Goal: Task Accomplishment & Management: Manage account settings

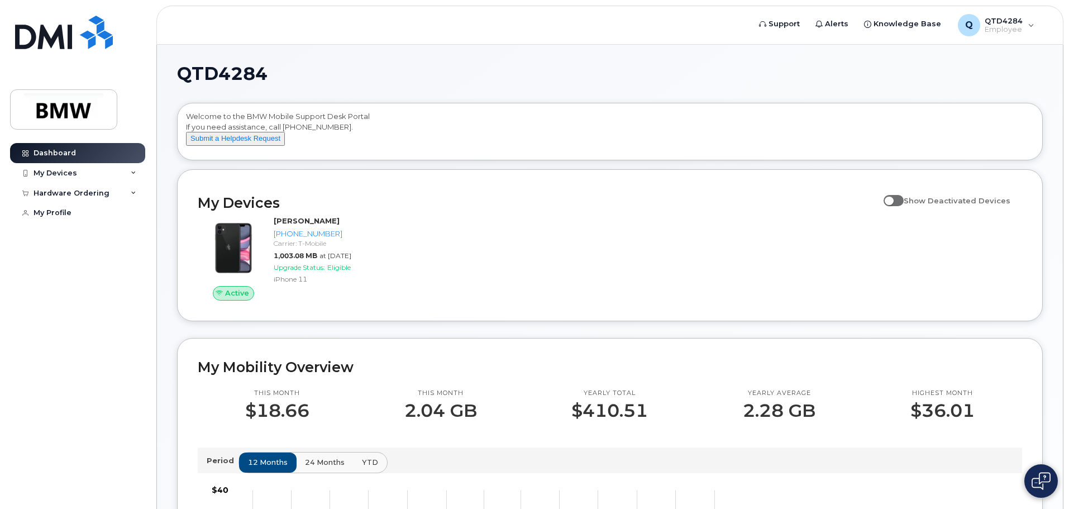
click at [904, 206] on span at bounding box center [894, 200] width 20 height 11
click at [892, 199] on input "Show Deactivated Devices" at bounding box center [888, 194] width 9 height 9
checkbox input "true"
click at [65, 171] on div "My Devices" at bounding box center [56, 173] width 44 height 9
click at [82, 258] on div "Hardware Ordering" at bounding box center [72, 253] width 76 height 9
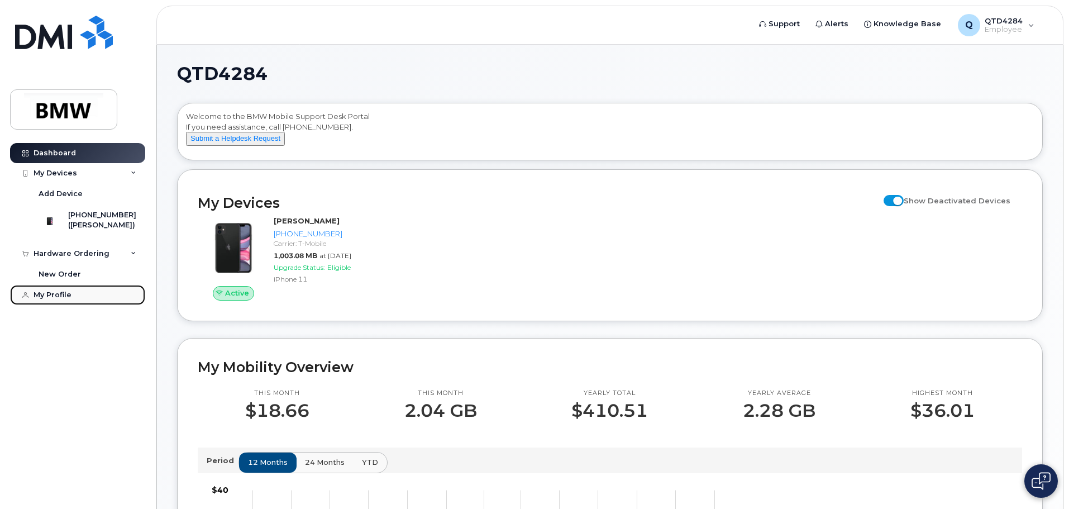
click at [63, 299] on div "My Profile" at bounding box center [53, 294] width 38 height 9
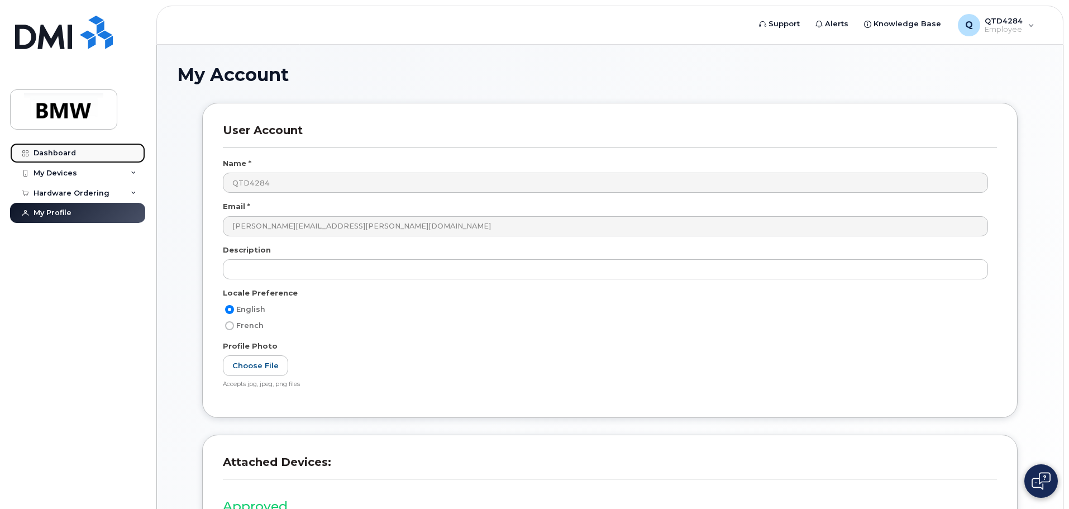
click at [47, 149] on div "Dashboard" at bounding box center [55, 153] width 42 height 9
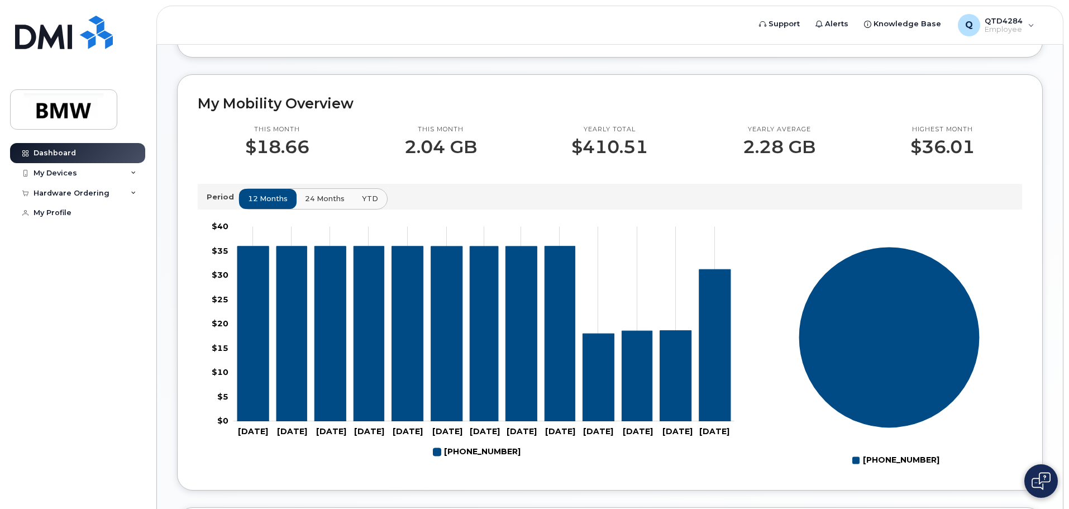
scroll to position [279, 0]
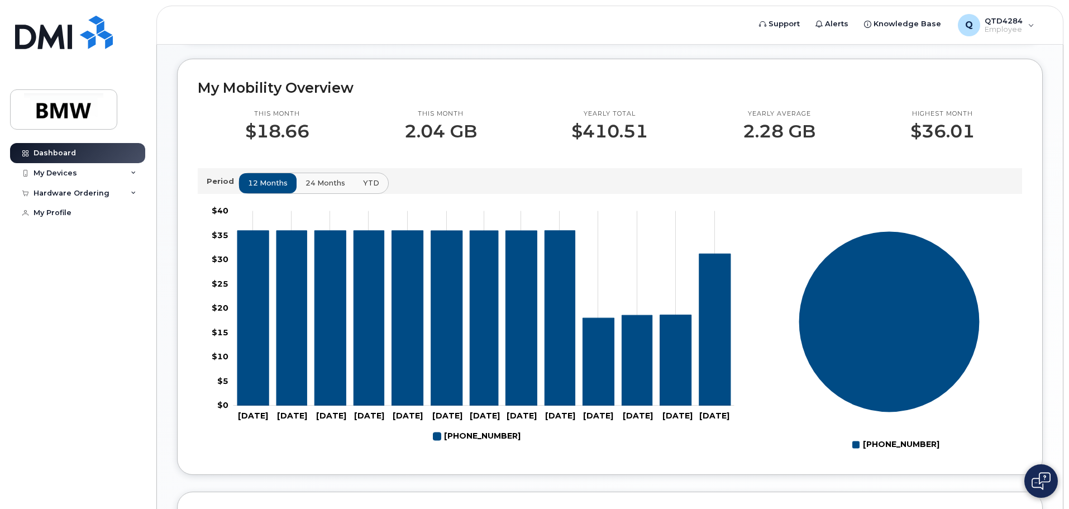
click at [300, 193] on button "24 months" at bounding box center [325, 183] width 59 height 20
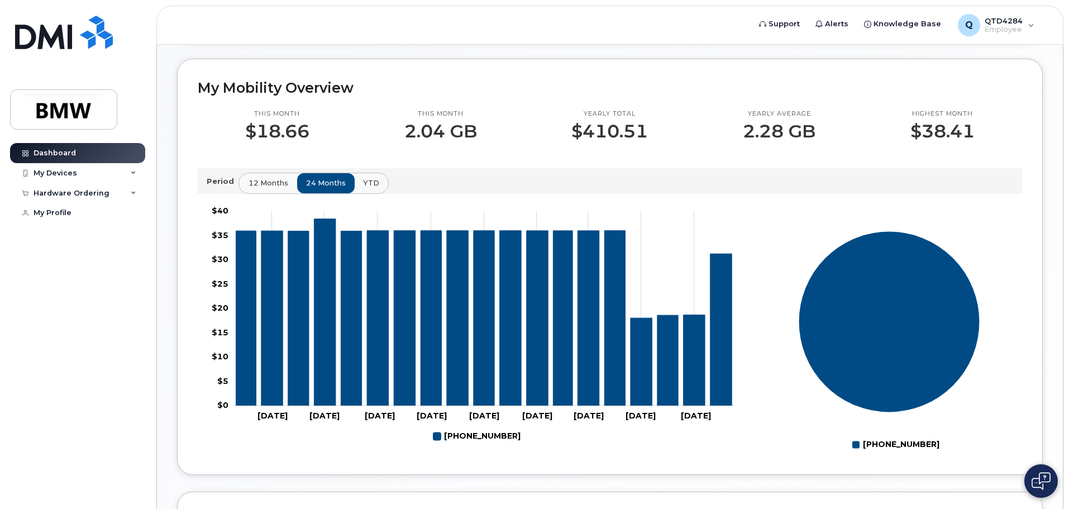
click at [269, 188] on span "12 months" at bounding box center [269, 183] width 40 height 11
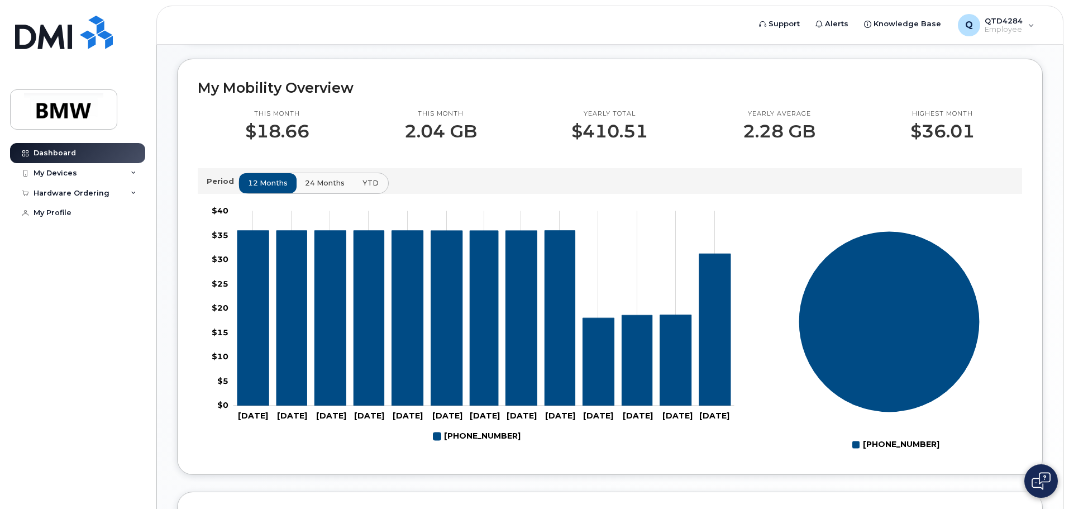
click at [371, 188] on span "YTD" at bounding box center [370, 183] width 16 height 11
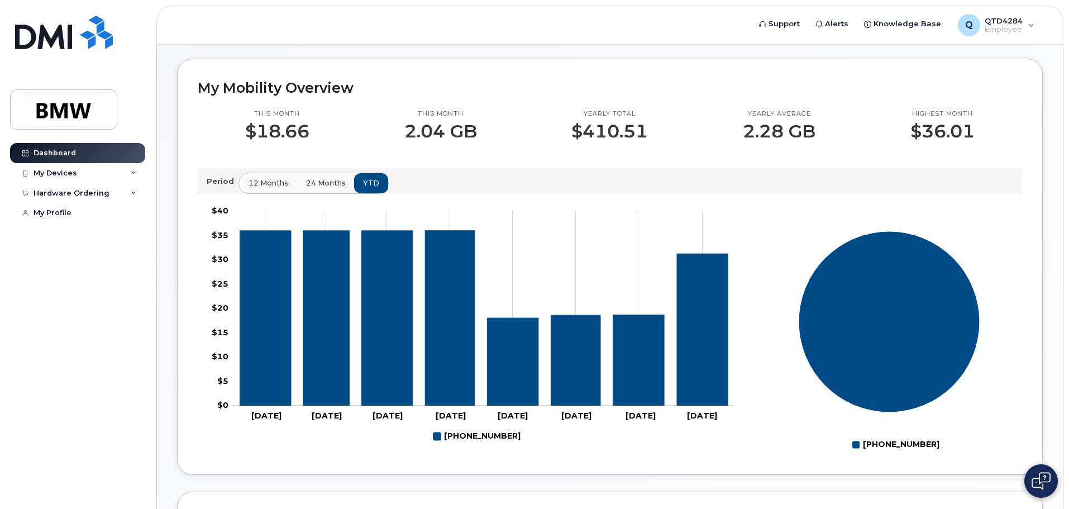
click at [249, 188] on span "12 months" at bounding box center [269, 183] width 40 height 11
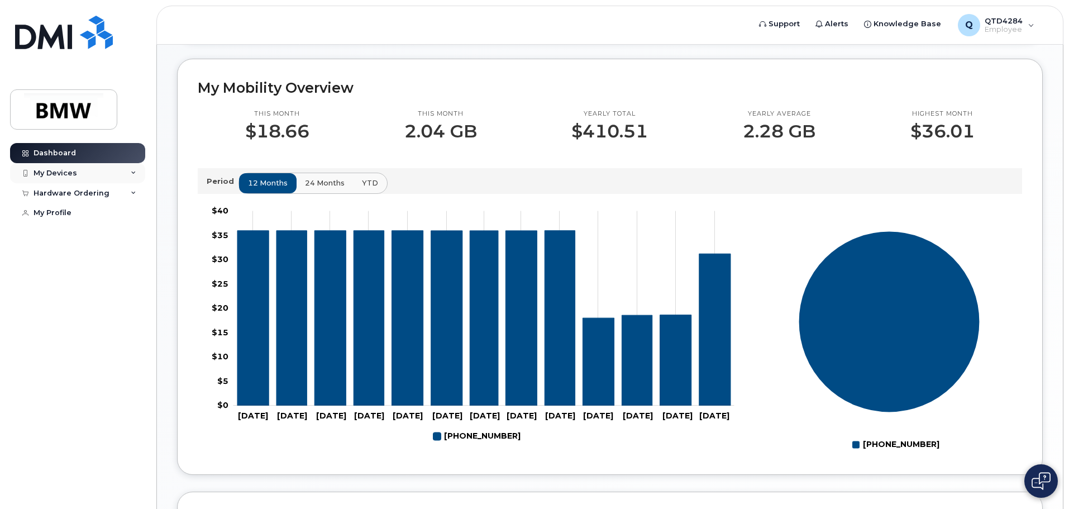
click at [69, 174] on div "My Devices" at bounding box center [56, 173] width 44 height 9
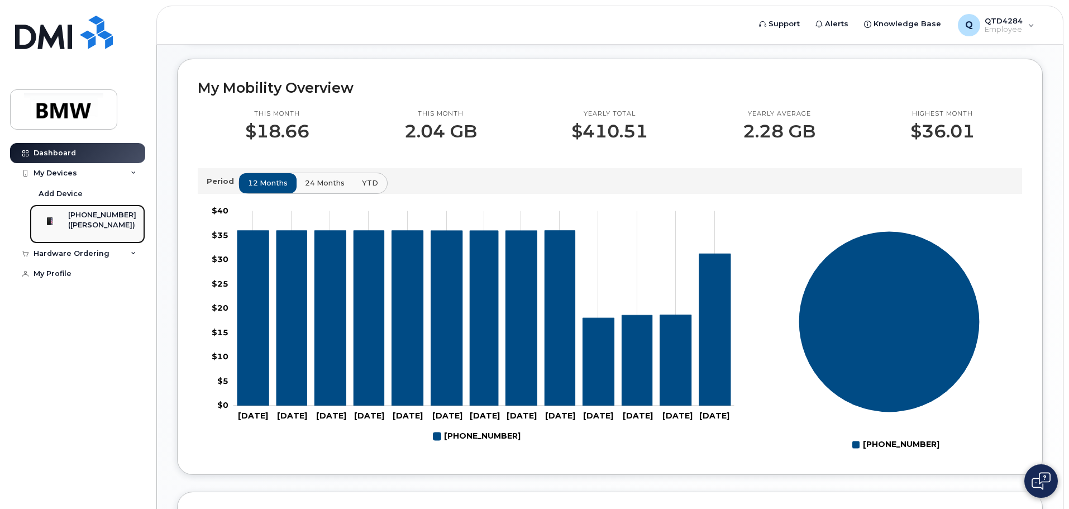
click at [88, 223] on div "([PERSON_NAME])" at bounding box center [102, 225] width 68 height 10
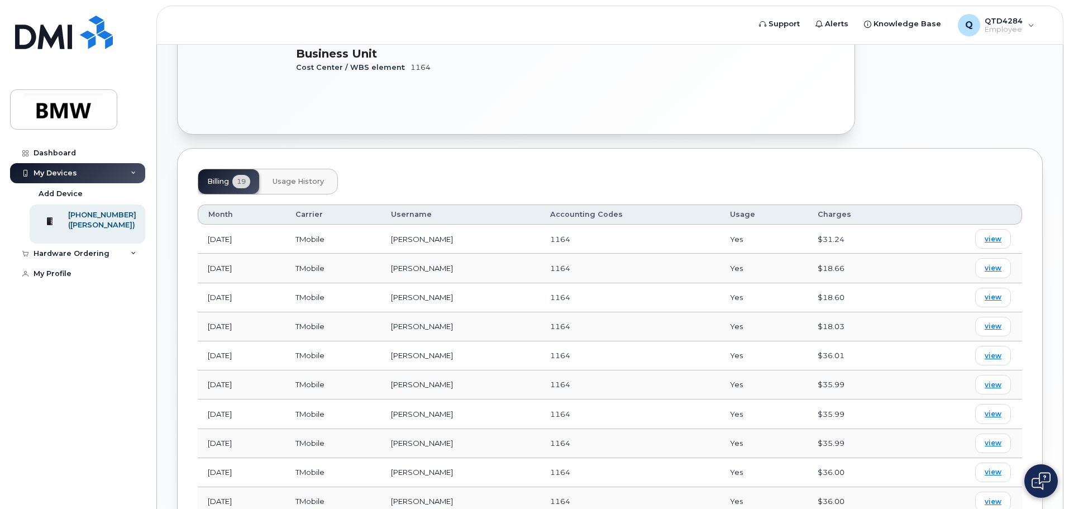
scroll to position [335, 0]
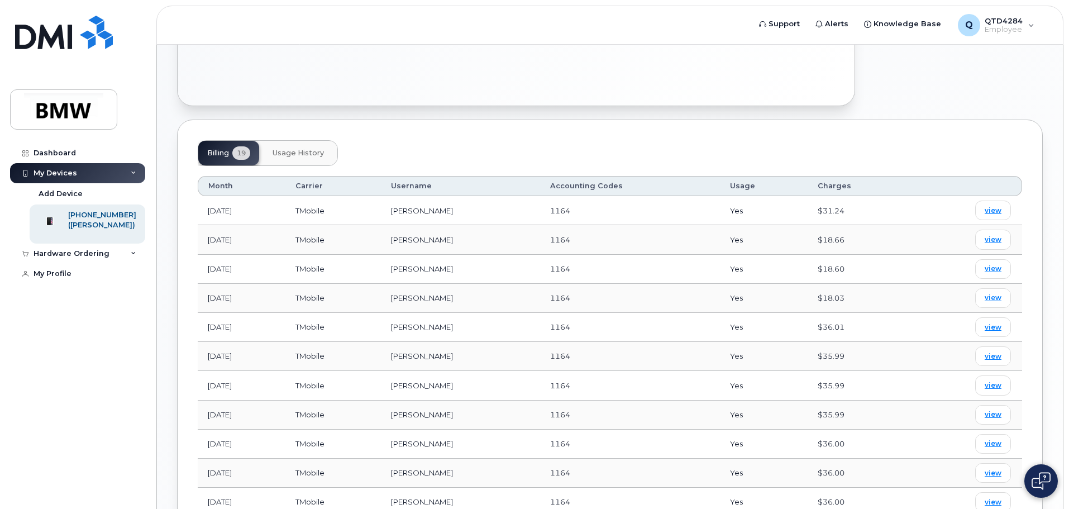
click at [300, 149] on span "Usage History" at bounding box center [298, 153] width 51 height 9
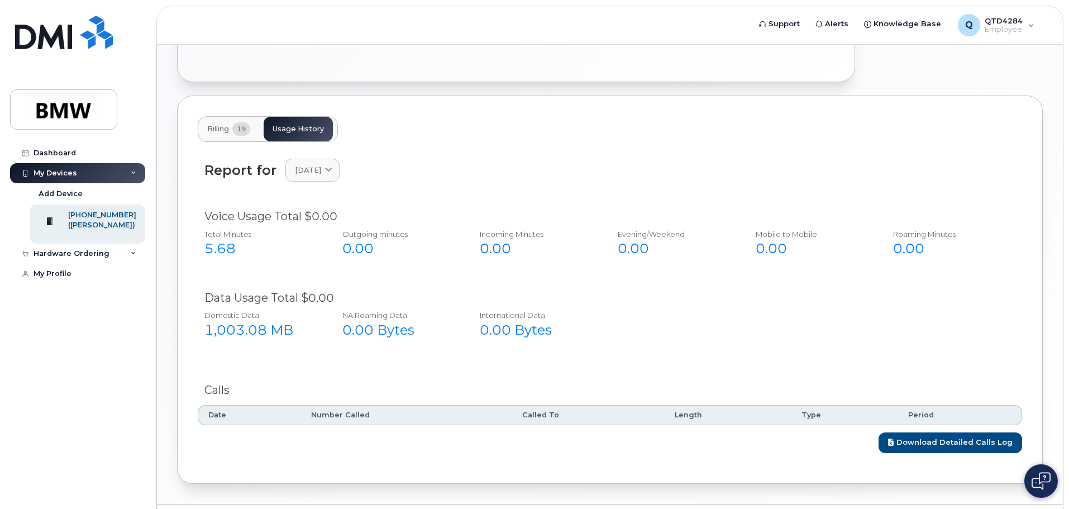
scroll to position [379, 0]
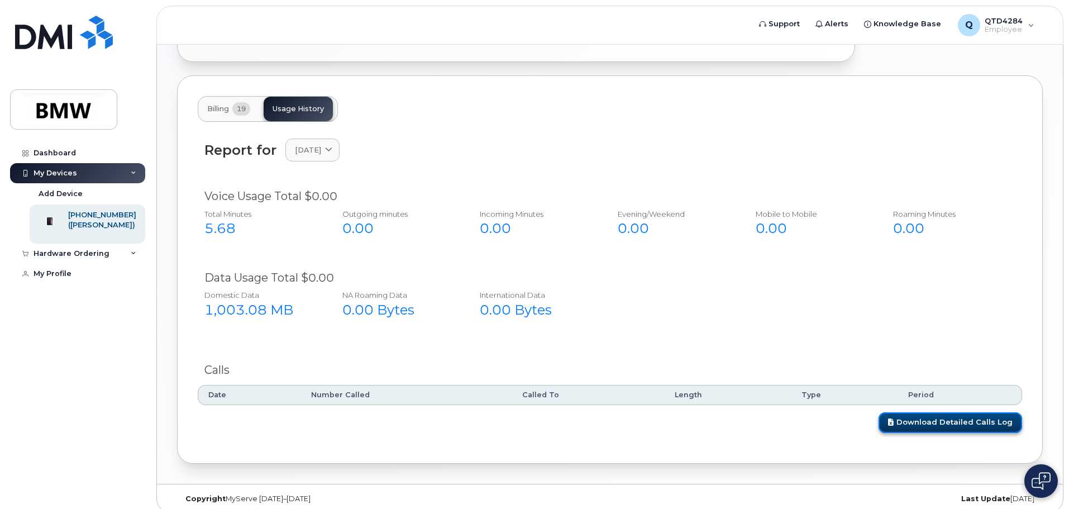
click at [931, 412] on link "Download Detailed Calls Log" at bounding box center [951, 422] width 144 height 21
click at [332, 146] on icon at bounding box center [328, 149] width 7 height 7
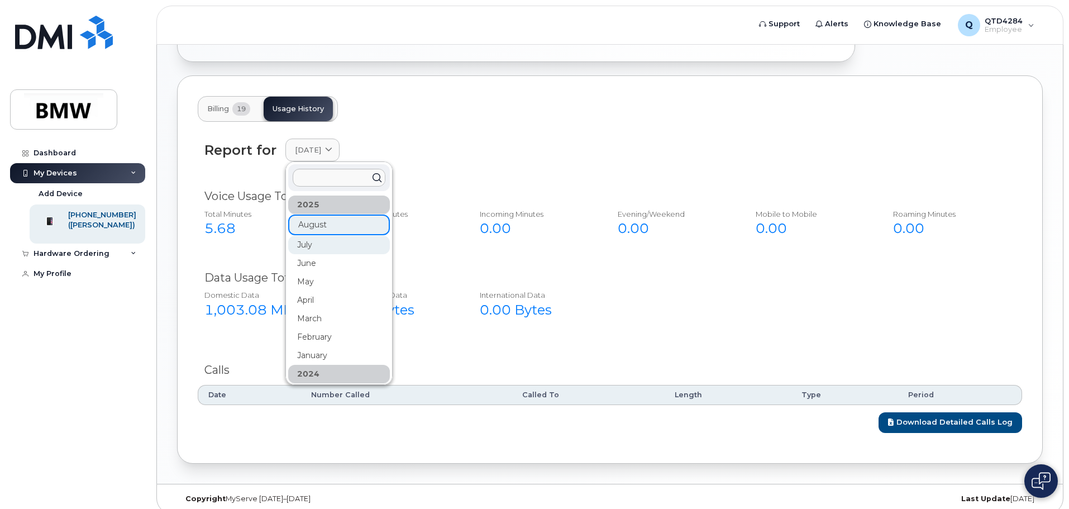
click at [324, 236] on div "July" at bounding box center [339, 245] width 102 height 18
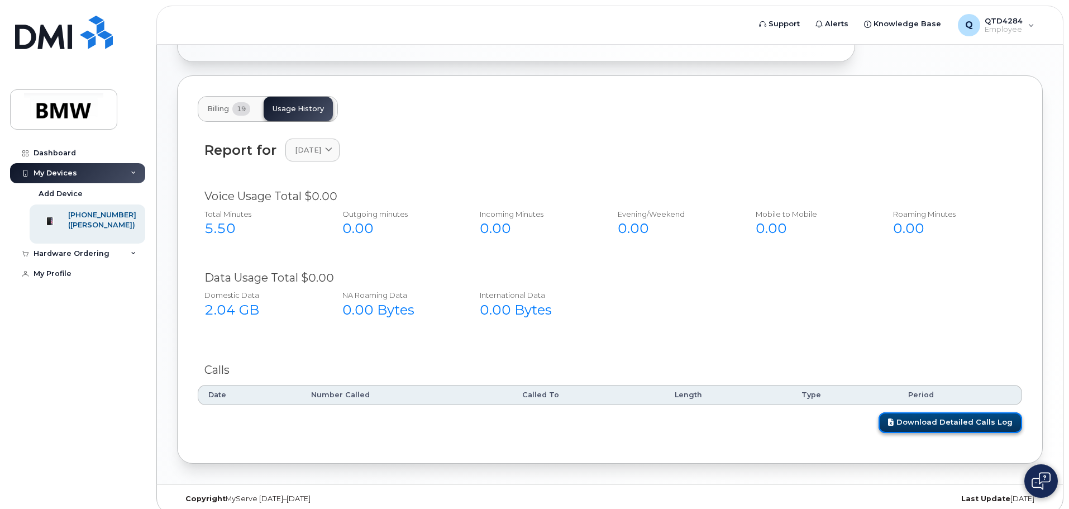
click at [954, 412] on link "Download Detailed Calls Log" at bounding box center [951, 422] width 144 height 21
click at [311, 145] on link "July 2025" at bounding box center [312, 150] width 54 height 23
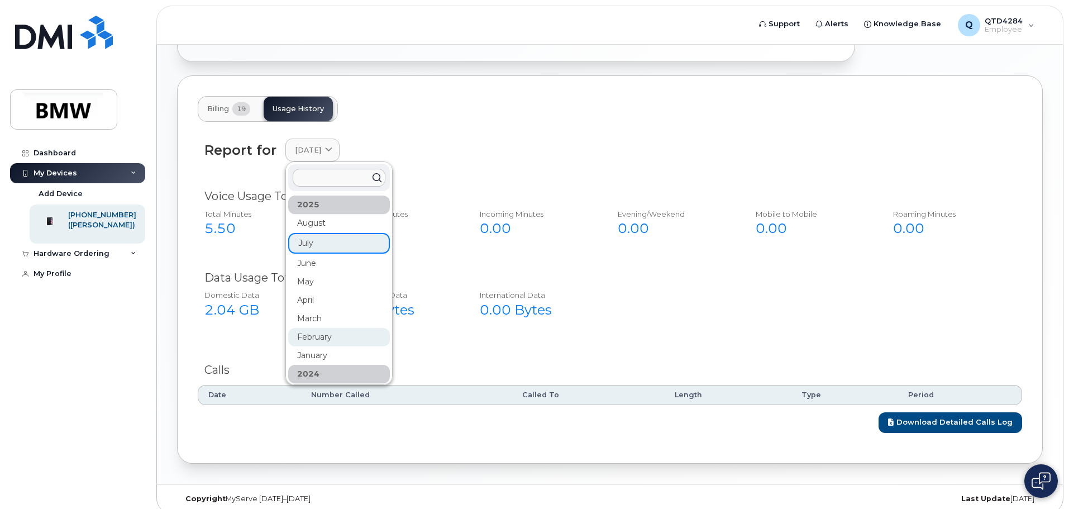
click at [307, 328] on div "February" at bounding box center [339, 337] width 102 height 18
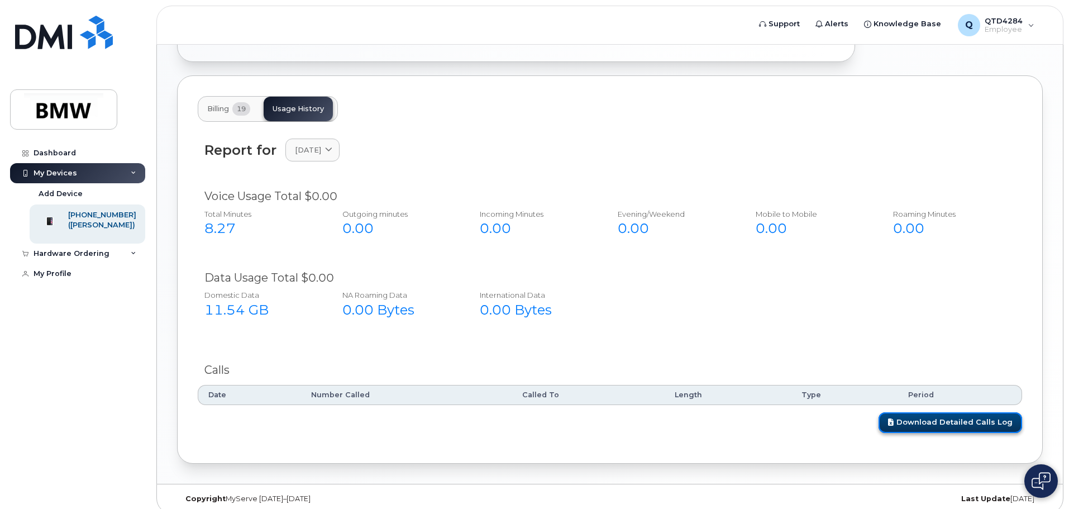
click at [939, 414] on link "Download Detailed Calls Log" at bounding box center [951, 422] width 144 height 21
click at [133, 256] on icon at bounding box center [134, 254] width 6 height 6
click at [65, 170] on div "My Devices" at bounding box center [56, 173] width 44 height 9
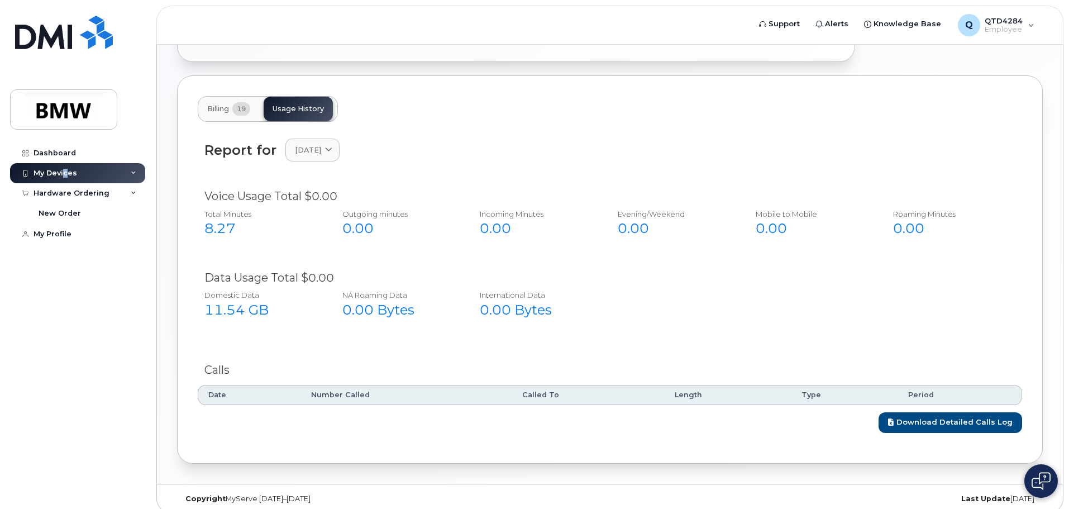
click at [225, 103] on button "Billing 19" at bounding box center [228, 109] width 61 height 25
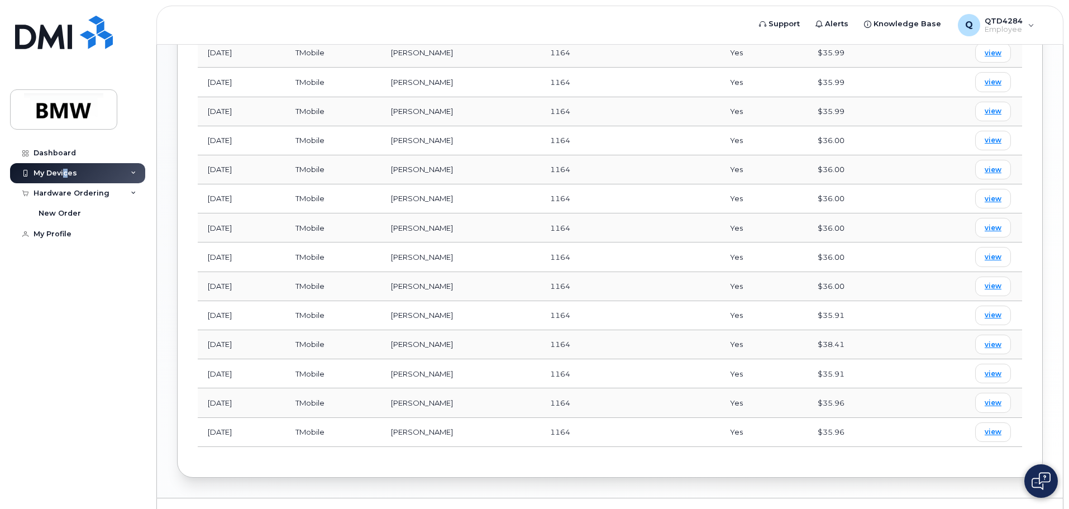
scroll to position [653, 0]
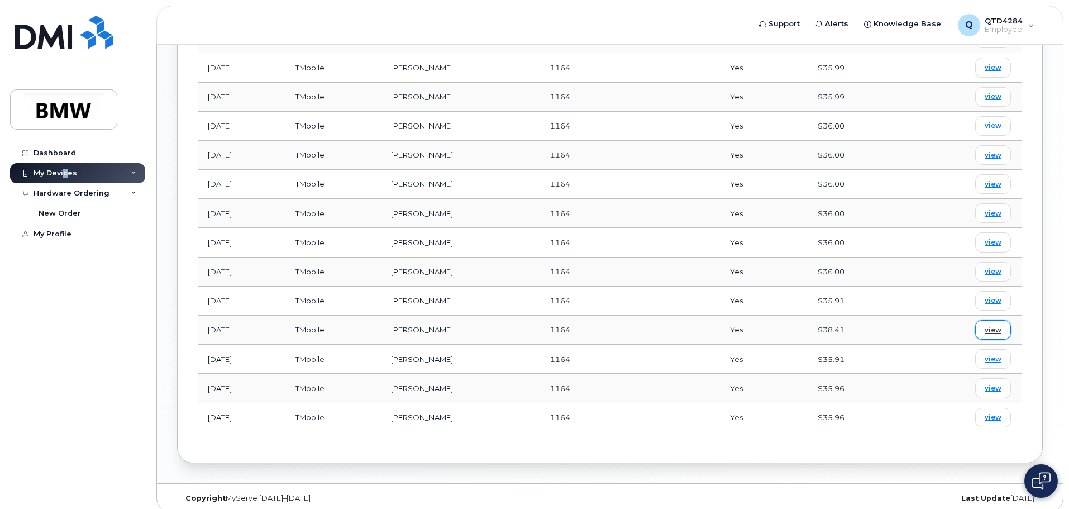
click at [991, 325] on span "view" at bounding box center [993, 330] width 17 height 10
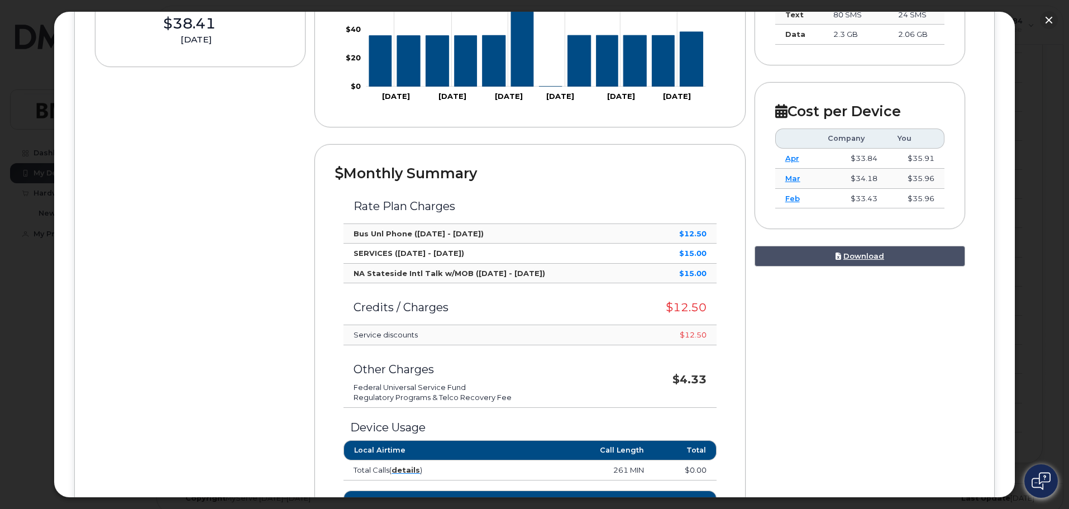
scroll to position [0, 0]
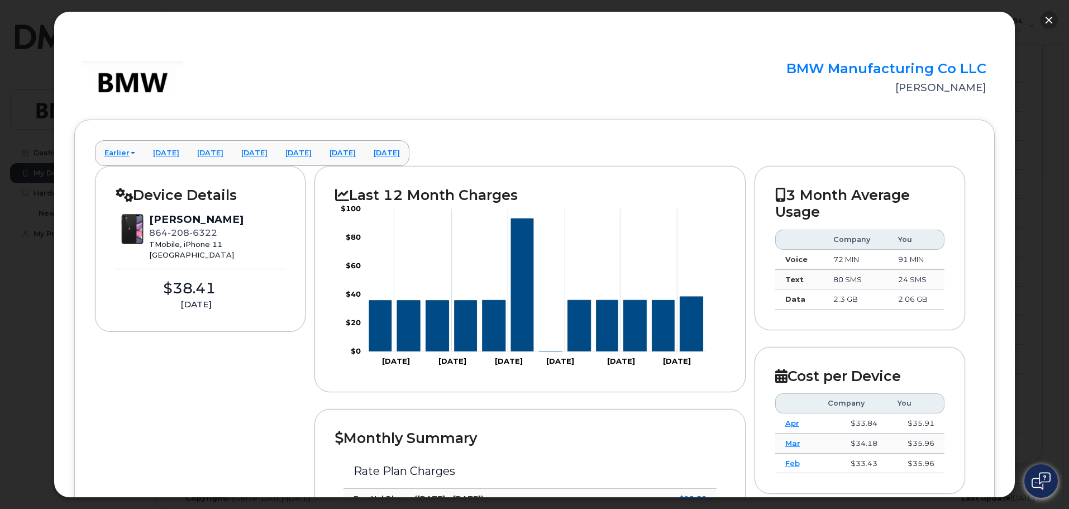
click at [1045, 16] on button "button" at bounding box center [1049, 20] width 18 height 18
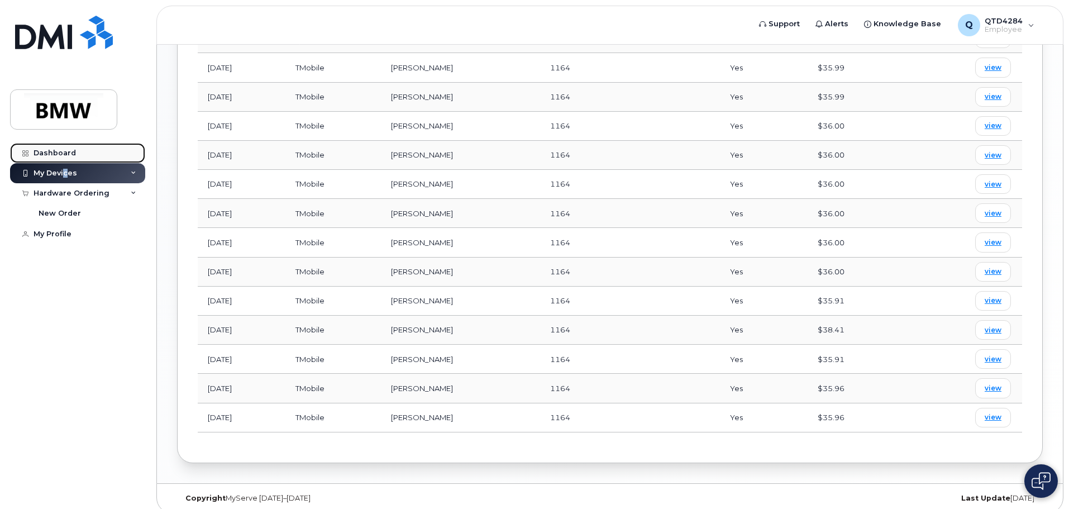
click at [42, 152] on div "Dashboard" at bounding box center [55, 153] width 42 height 9
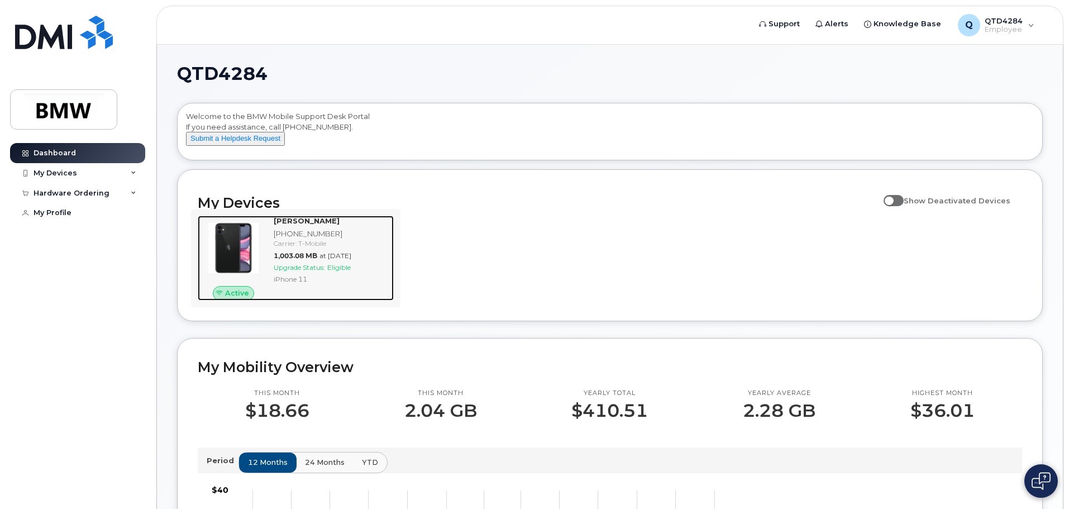
click at [223, 297] on icon at bounding box center [219, 293] width 7 height 7
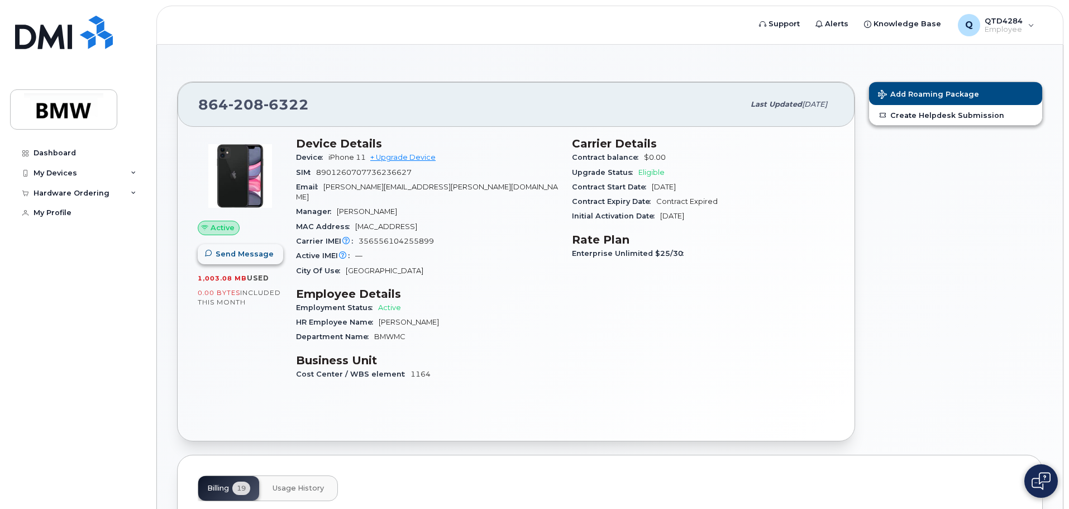
click at [232, 252] on span "Send Message" at bounding box center [245, 254] width 58 height 11
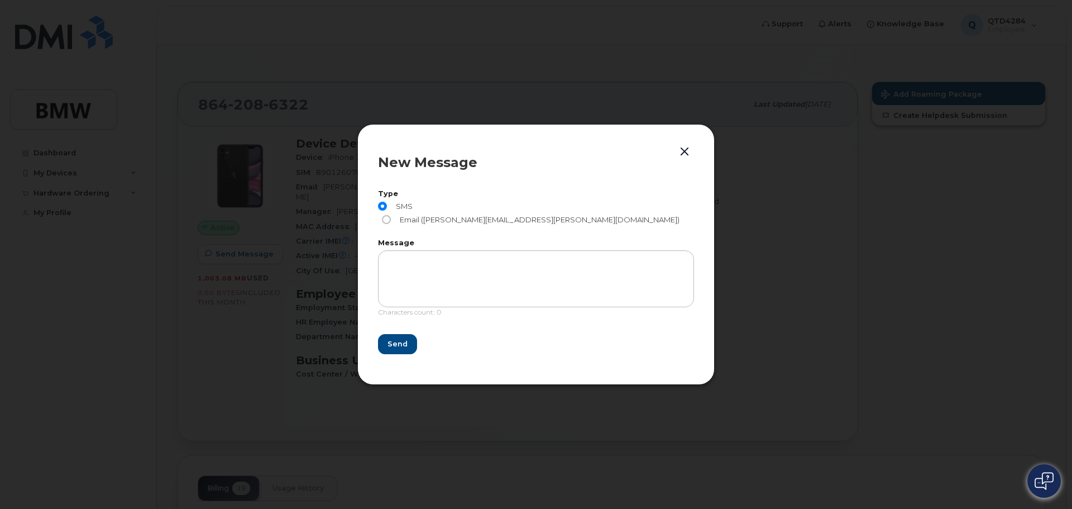
click at [685, 160] on button "button" at bounding box center [684, 152] width 17 height 16
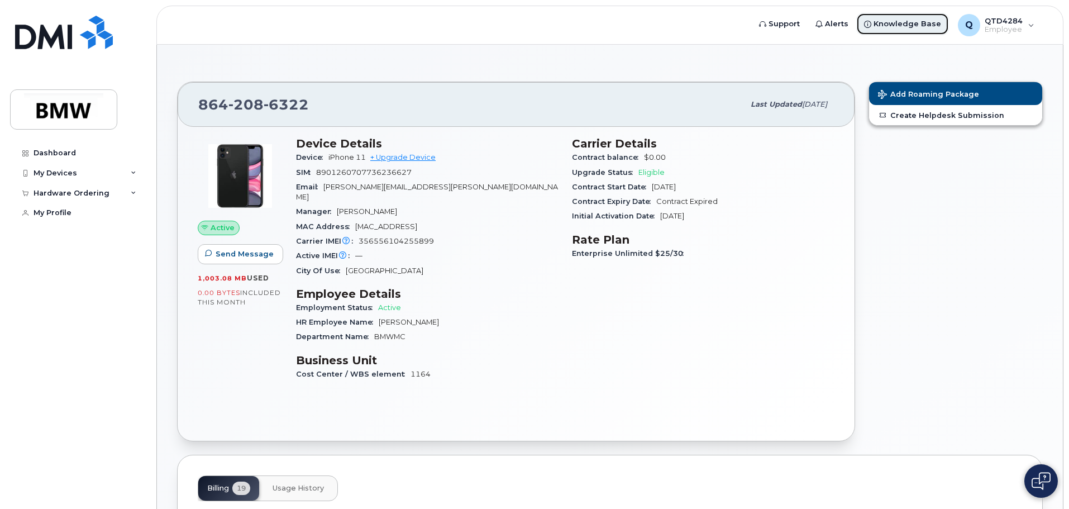
click at [889, 24] on span "Knowledge Base" at bounding box center [907, 23] width 68 height 11
